Goal: Complete application form

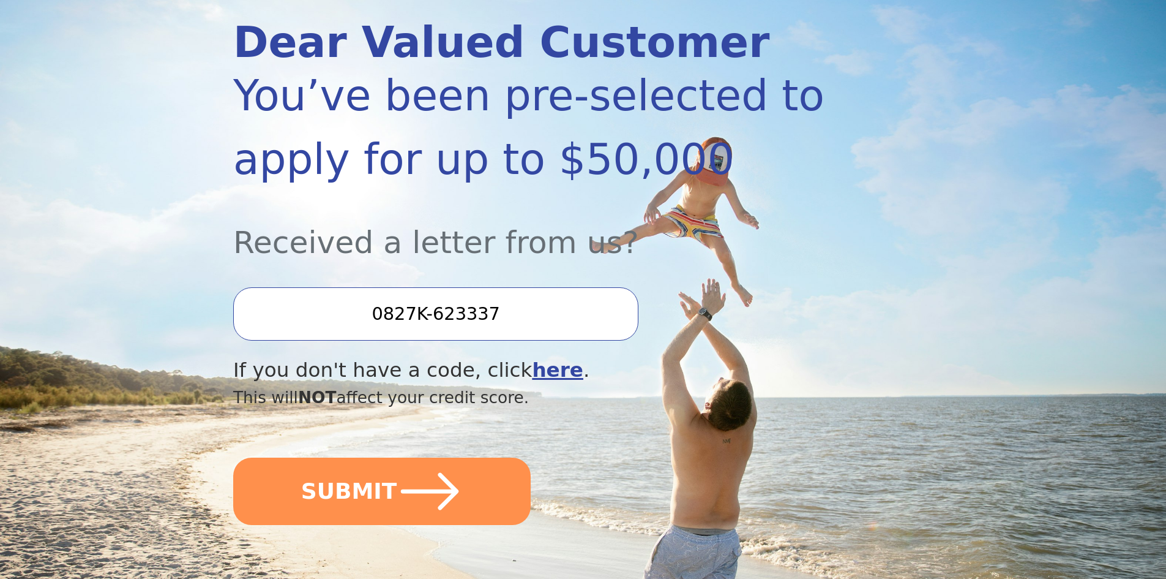
scroll to position [245, 0]
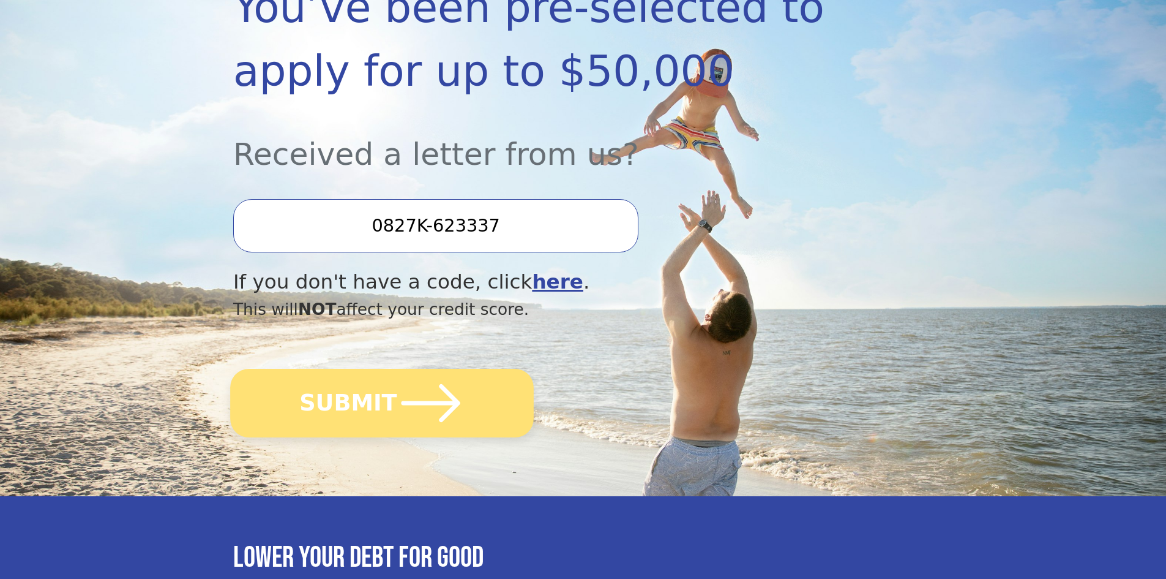
click at [355, 414] on button "SUBMIT" at bounding box center [382, 403] width 304 height 69
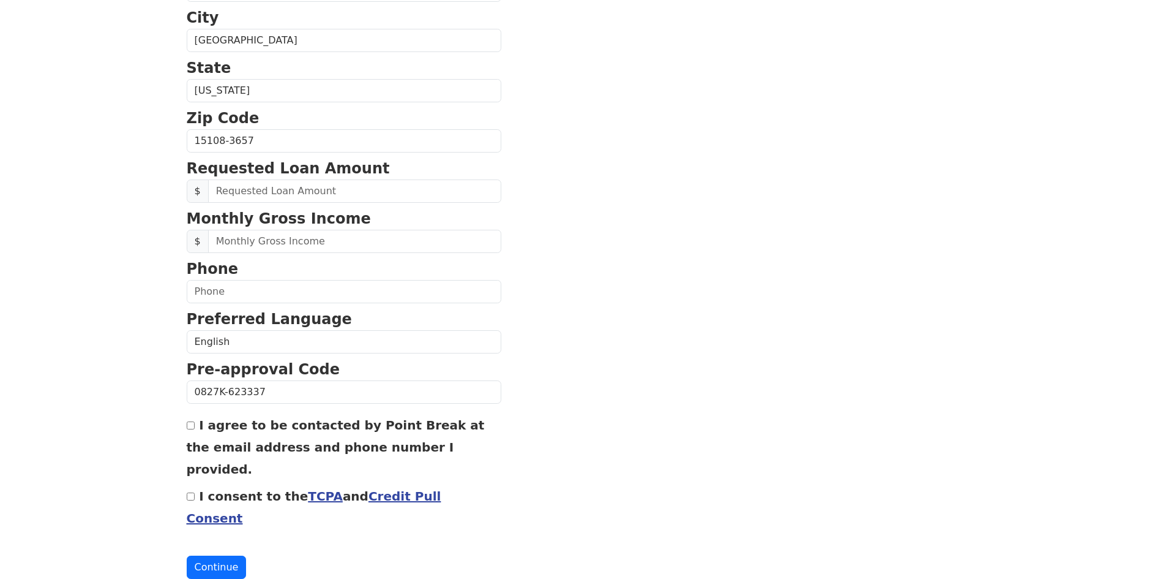
scroll to position [396, 0]
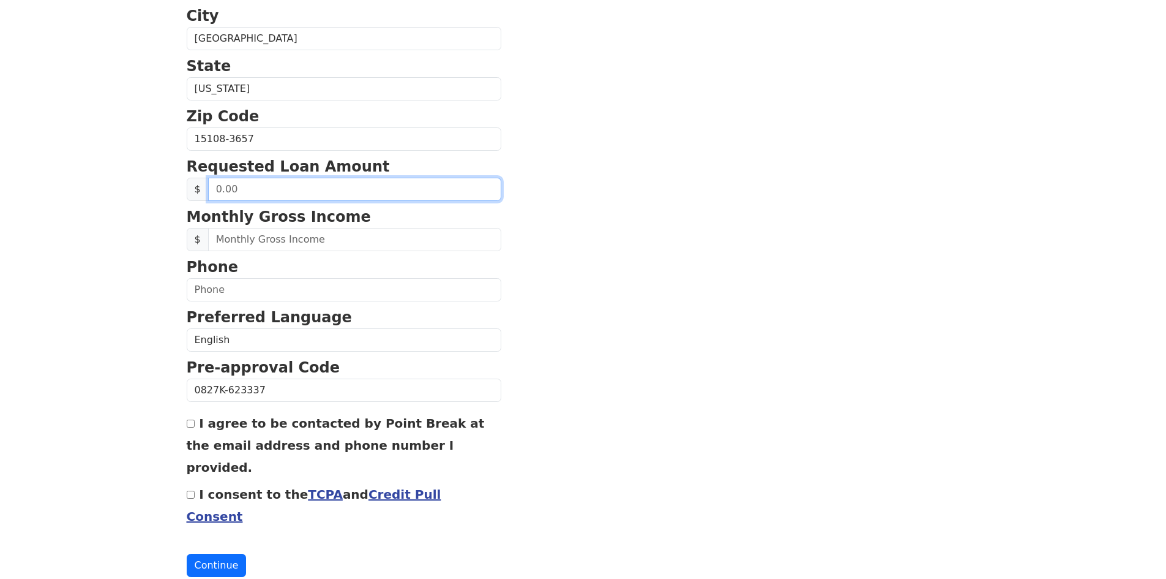
click at [222, 191] on input "text" at bounding box center [354, 189] width 293 height 23
click at [216, 189] on input "text" at bounding box center [354, 189] width 293 height 23
click at [271, 189] on input "text" at bounding box center [354, 189] width 293 height 23
type input "30,000.00"
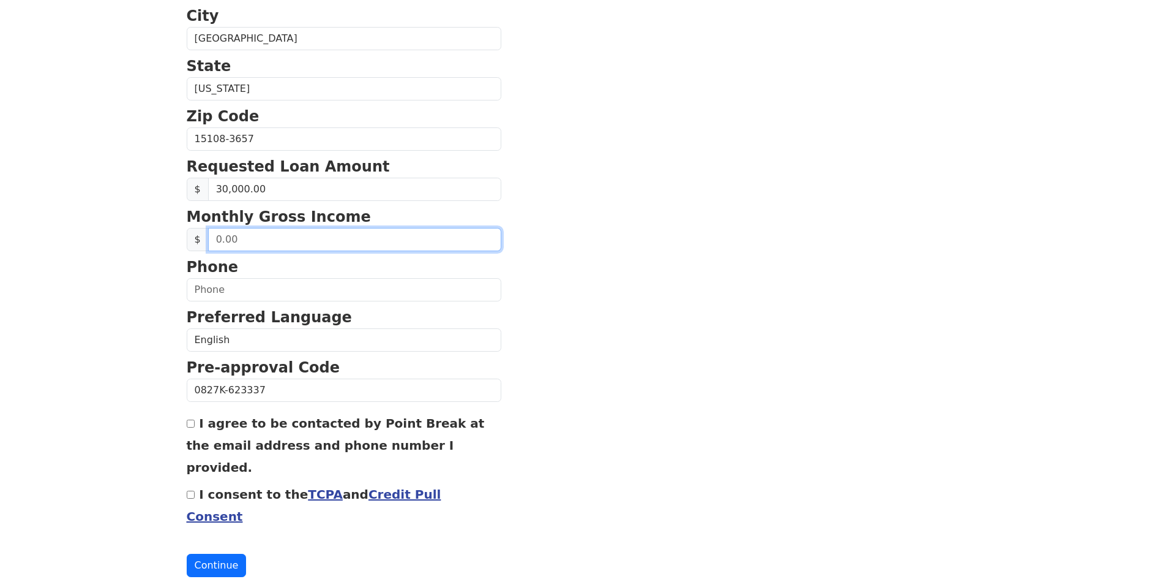
click at [252, 239] on input "text" at bounding box center [354, 239] width 293 height 23
click at [214, 240] on input "text" at bounding box center [354, 239] width 293 height 23
type input "9,500.00"
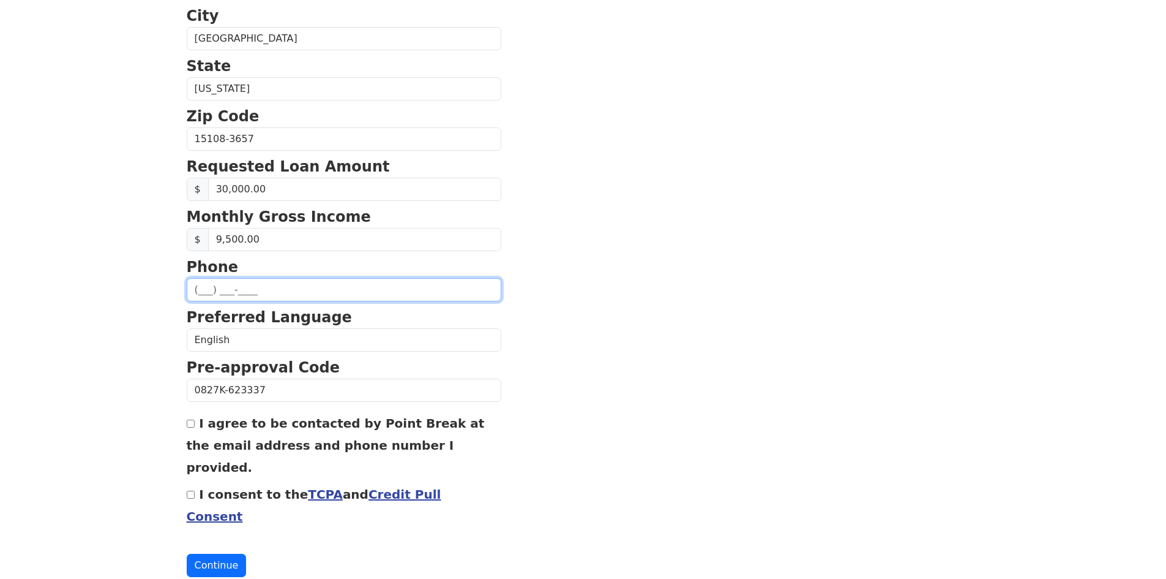
click at [217, 290] on input "text" at bounding box center [344, 289] width 315 height 23
type input "(412) 552-9239"
type input "gmanges03@gmail.com"
type input "(412) 552-9239"
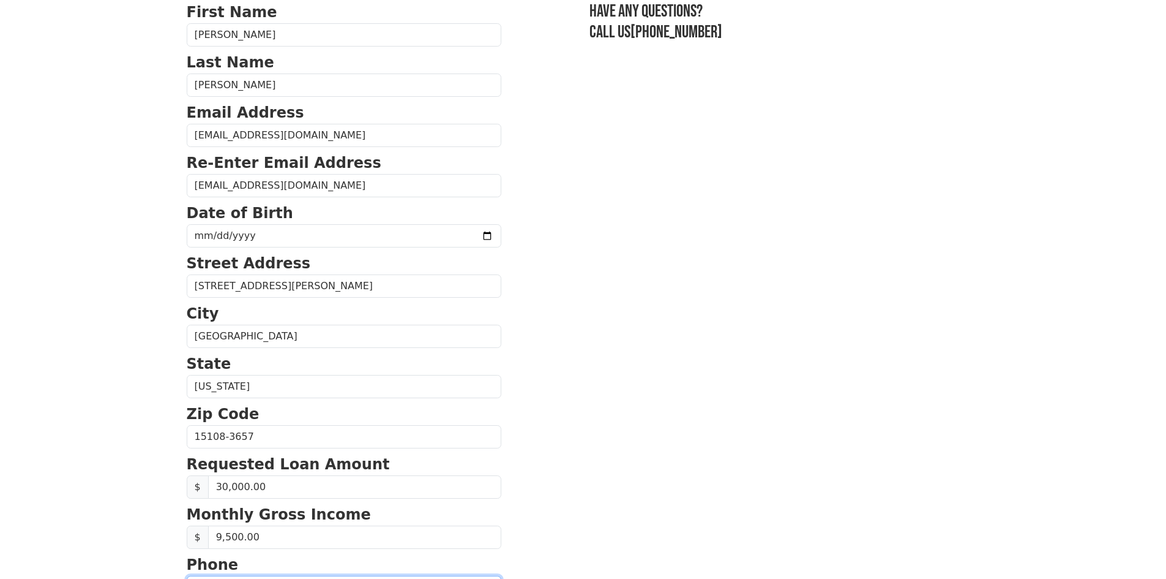
scroll to position [0, 0]
